Goal: Task Accomplishment & Management: Use online tool/utility

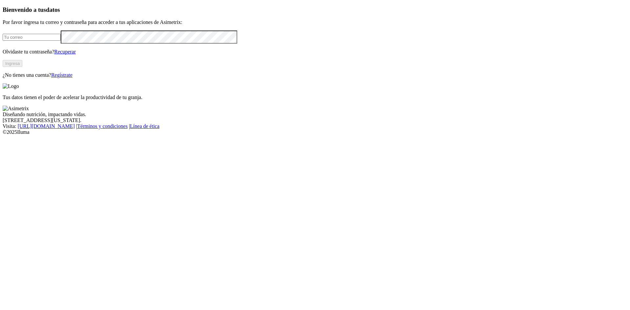
type input "[EMAIL_ADDRESS][DOMAIN_NAME]"
click at [22, 67] on button "Ingresa" at bounding box center [13, 63] width 20 height 7
type input "[EMAIL_ADDRESS][DOMAIN_NAME]"
click at [22, 67] on button "Ingresa" at bounding box center [13, 63] width 20 height 7
